Goal: Transaction & Acquisition: Purchase product/service

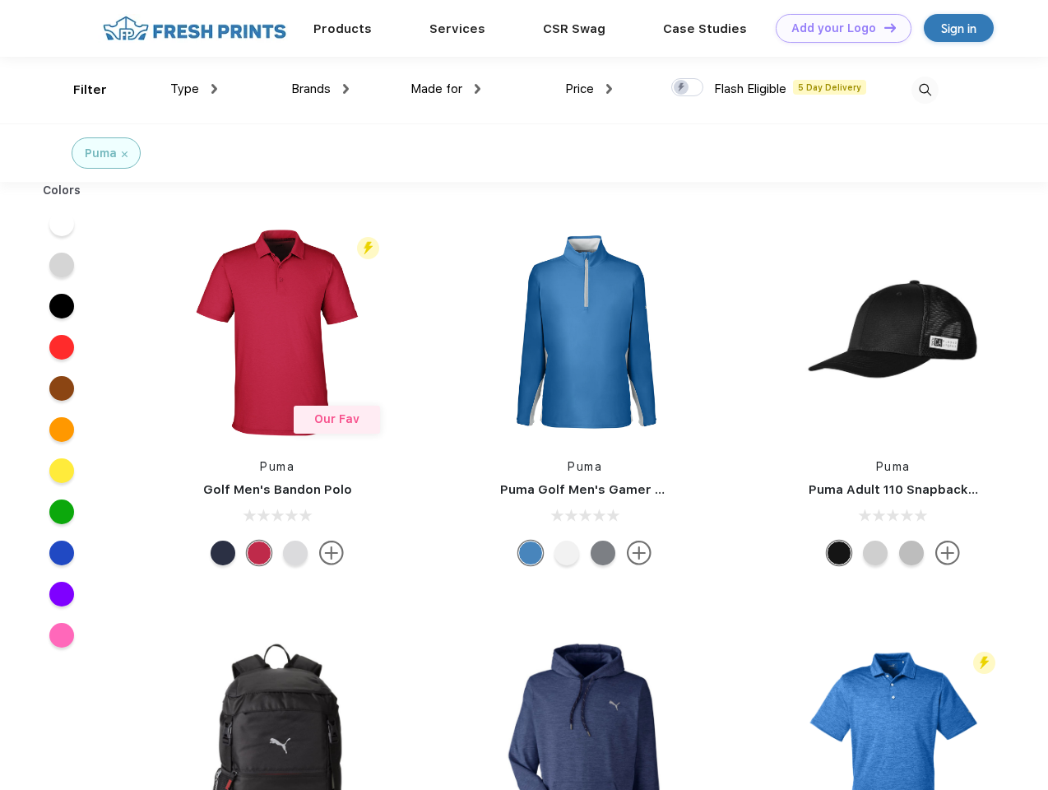
scroll to position [1, 0]
click at [837, 28] on link "Add your Logo Design Tool" at bounding box center [844, 28] width 136 height 29
click at [0, 0] on div "Design Tool" at bounding box center [0, 0] width 0 height 0
click at [883, 27] on link "Add your Logo Design Tool" at bounding box center [844, 28] width 136 height 29
click at [79, 90] on div "Filter" at bounding box center [90, 90] width 34 height 19
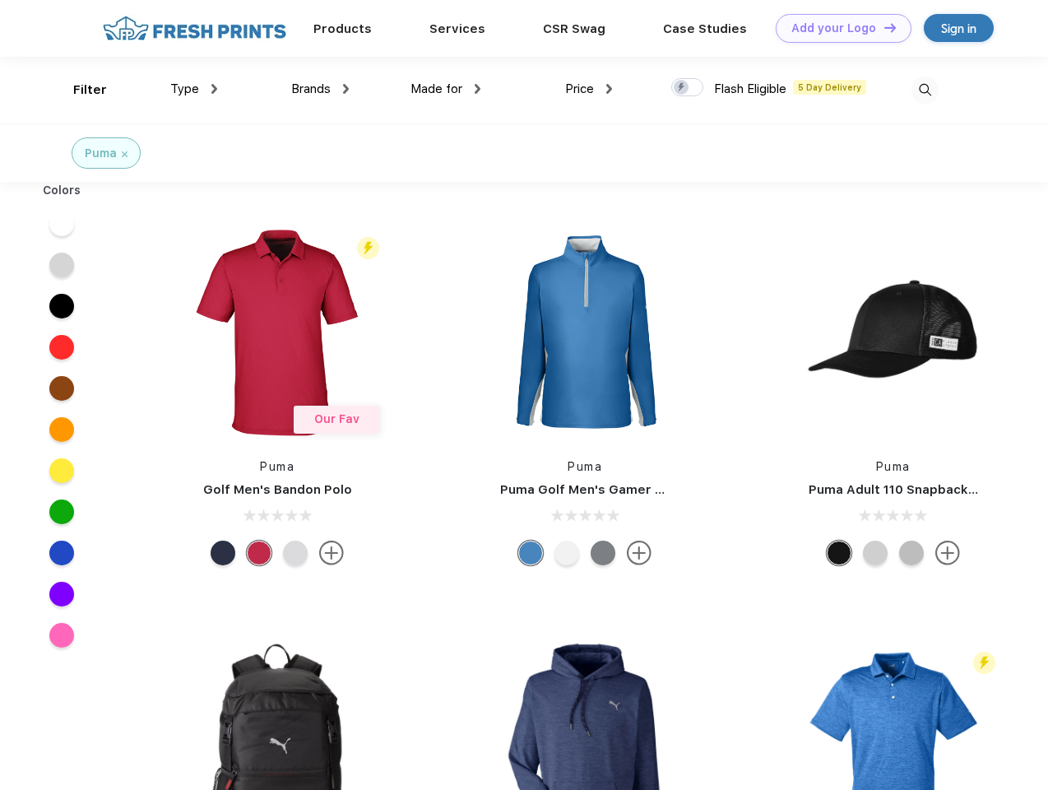
click at [194, 89] on span "Type" at bounding box center [184, 88] width 29 height 15
click at [320, 89] on span "Brands" at bounding box center [310, 88] width 39 height 15
click at [446, 89] on span "Made for" at bounding box center [437, 88] width 52 height 15
click at [589, 89] on span "Price" at bounding box center [579, 88] width 29 height 15
click at [688, 88] on div at bounding box center [687, 87] width 32 height 18
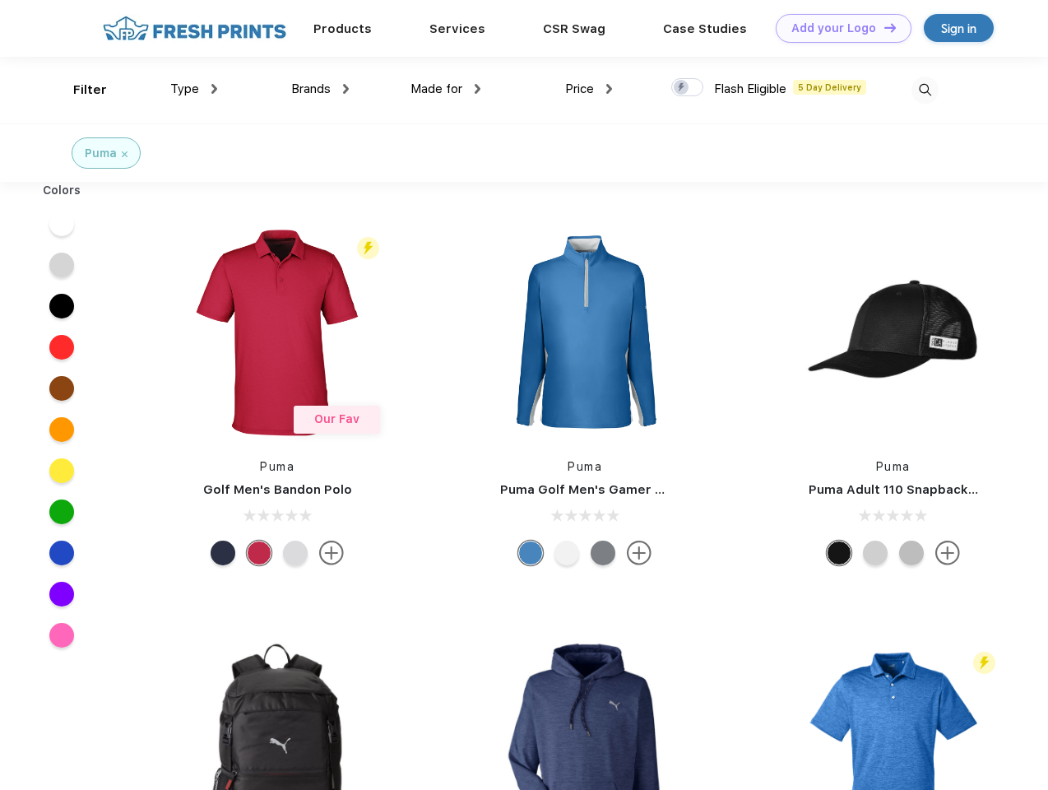
click at [682, 88] on input "checkbox" at bounding box center [676, 82] width 11 height 11
click at [925, 90] on img at bounding box center [925, 90] width 27 height 27
